Goal: Task Accomplishment & Management: Manage account settings

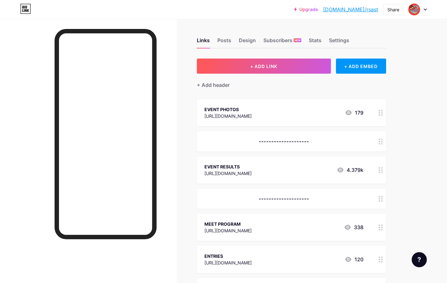
click at [223, 41] on div "Posts" at bounding box center [224, 42] width 14 height 11
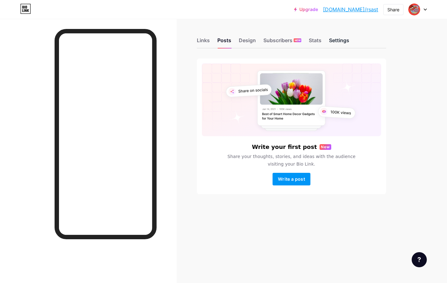
click at [341, 41] on div "Settings" at bounding box center [339, 42] width 20 height 11
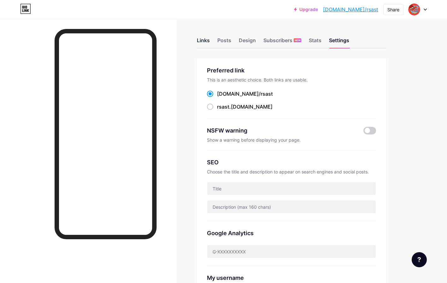
click at [199, 42] on div "Links" at bounding box center [203, 42] width 13 height 11
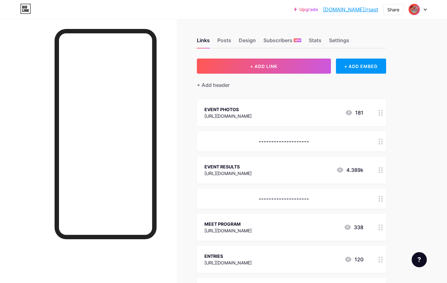
click at [413, 10] on img at bounding box center [414, 9] width 10 height 10
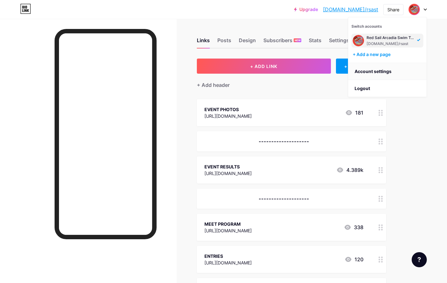
click at [378, 74] on link "Account settings" at bounding box center [387, 71] width 78 height 17
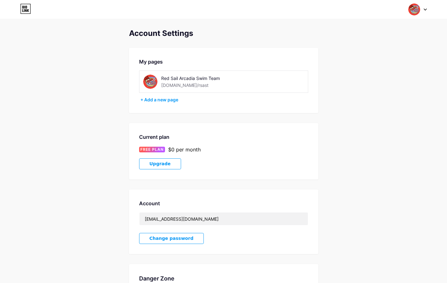
click at [152, 83] on img at bounding box center [150, 82] width 14 height 14
click at [160, 102] on div "+ Add a new page" at bounding box center [224, 100] width 168 height 6
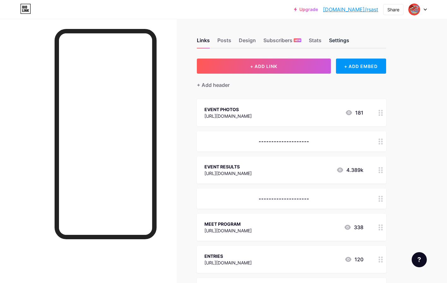
click at [342, 37] on div "Settings" at bounding box center [339, 42] width 20 height 11
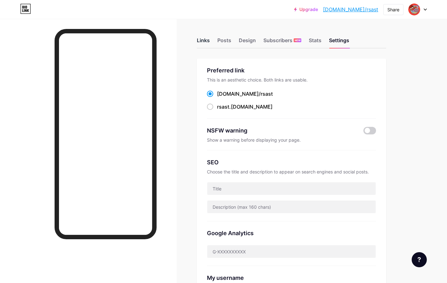
click at [205, 42] on div "Links" at bounding box center [203, 42] width 13 height 11
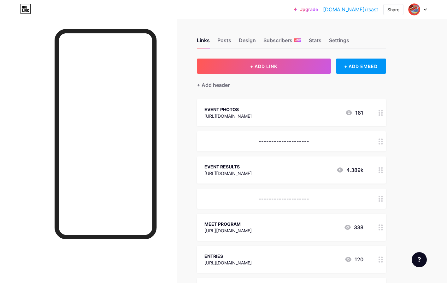
click at [424, 9] on icon at bounding box center [425, 10] width 3 height 2
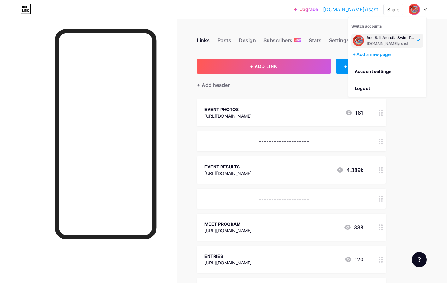
scroll to position [1, 0]
